Goal: Answer question/provide support

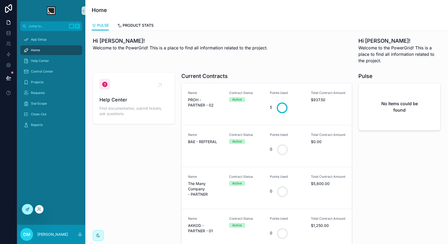
click at [29, 210] on icon at bounding box center [27, 209] width 4 height 4
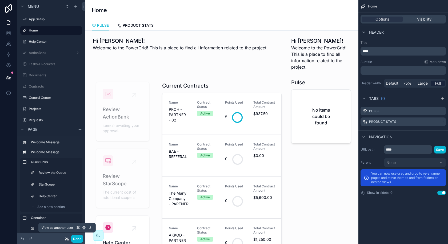
click at [65, 239] on icon at bounding box center [67, 238] width 4 height 4
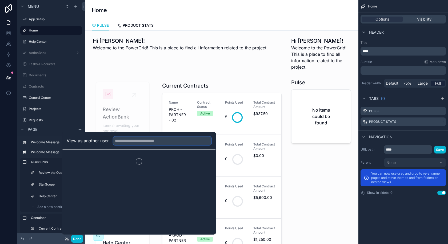
click at [156, 142] on input "text" at bounding box center [162, 140] width 98 height 9
type input "*****"
click at [206, 161] on button "Select" at bounding box center [205, 160] width 14 height 8
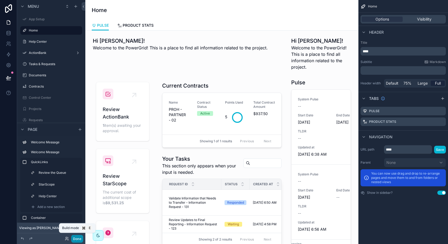
click at [76, 236] on button "Done" at bounding box center [77, 239] width 12 height 8
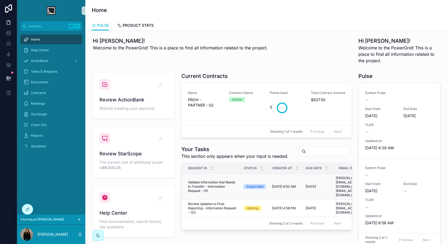
click at [224, 183] on span "Validate Information that Needs to Transfer - Information Request - 131" at bounding box center [212, 186] width 49 height 13
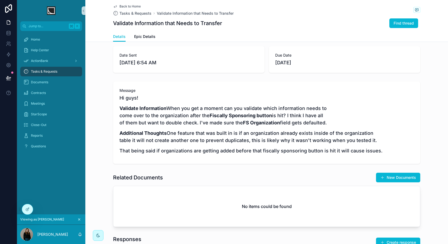
scroll to position [116, 0]
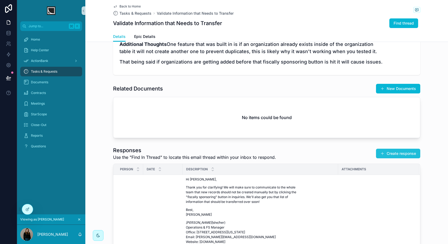
click at [397, 158] on button "Create response" at bounding box center [398, 154] width 44 height 10
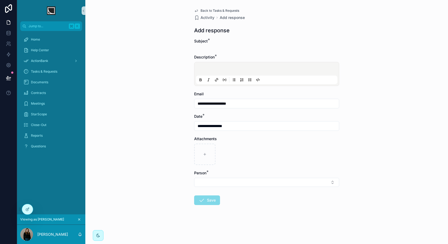
click at [225, 10] on span "Back to Tasks & Requests" at bounding box center [220, 11] width 39 height 4
